Goal: Communication & Community: Ask a question

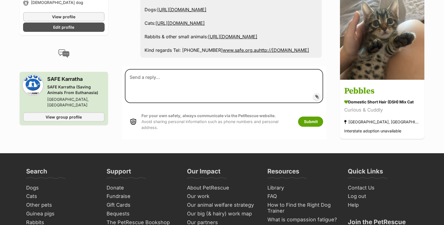
scroll to position [241, 0]
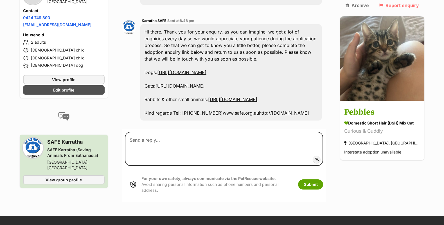
scroll to position [194, 0]
click at [180, 83] on link "[URL][DOMAIN_NAME]" at bounding box center [180, 86] width 49 height 6
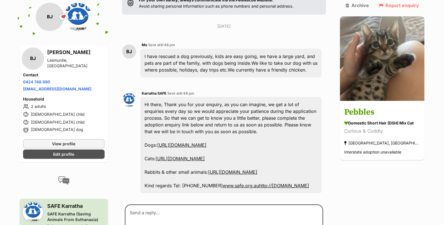
scroll to position [120, 0]
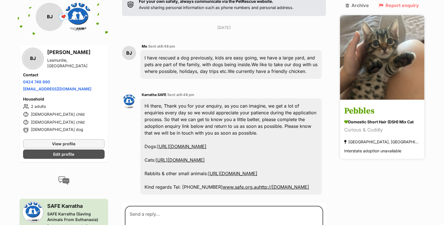
click at [374, 138] on div "Baynton, WA" at bounding box center [382, 142] width 76 height 8
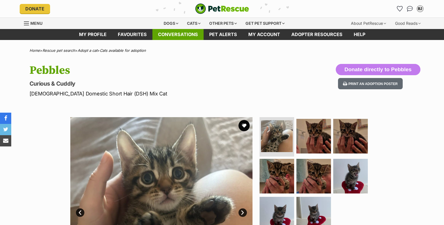
click at [176, 37] on link "Conversations" at bounding box center [177, 34] width 51 height 11
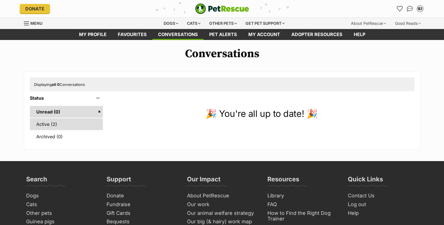
click at [60, 120] on link "Active (2)" at bounding box center [66, 124] width 73 height 12
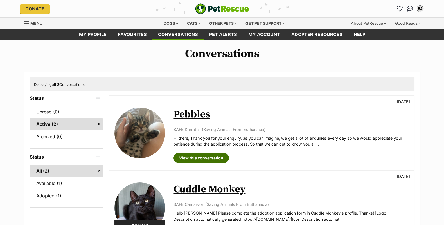
click at [198, 158] on link "View this conversation" at bounding box center [201, 158] width 55 height 10
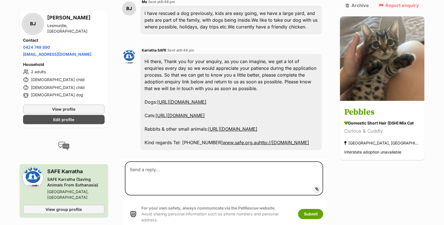
scroll to position [165, 0]
